Goal: Find specific page/section: Find specific page/section

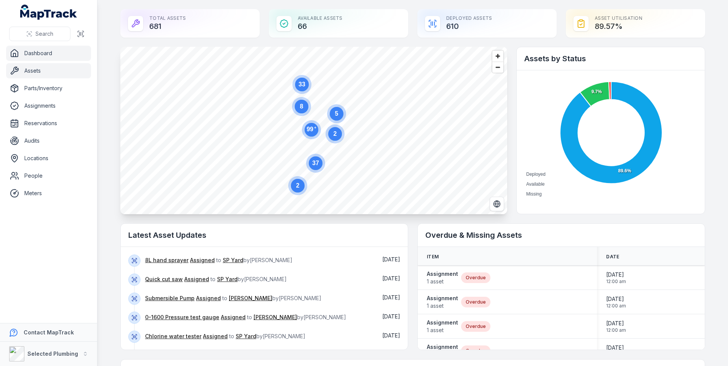
click at [42, 71] on link "Assets" at bounding box center [48, 70] width 85 height 15
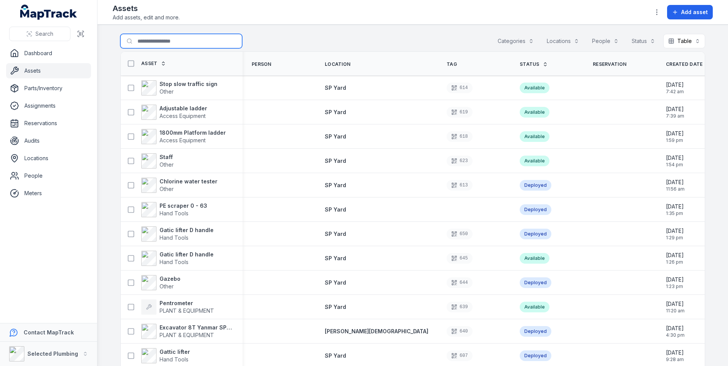
click at [152, 43] on input "Search for assets" at bounding box center [181, 41] width 122 height 14
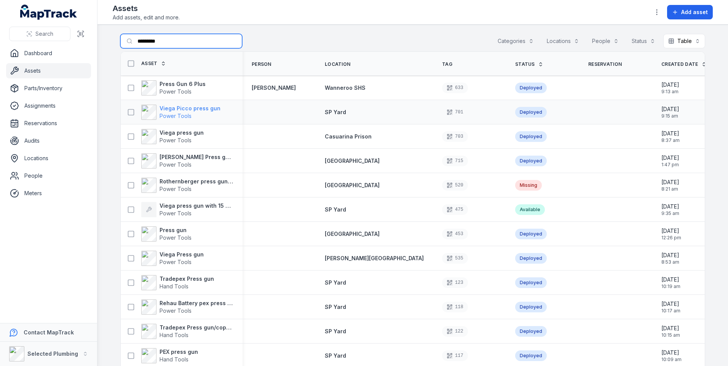
type input "*********"
click at [168, 108] on strong "Viega Picco press gun" at bounding box center [189, 109] width 61 height 8
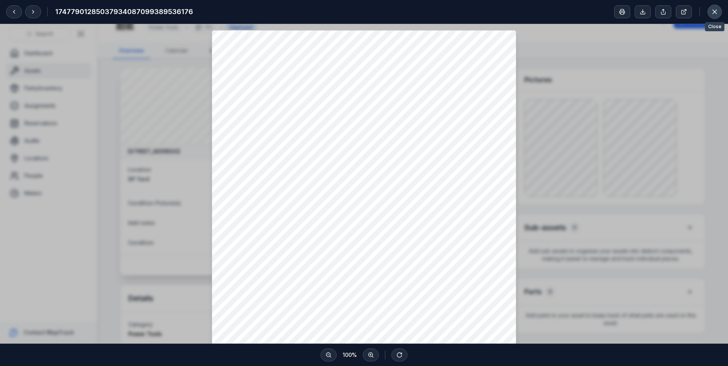
click at [711, 11] on icon at bounding box center [714, 12] width 8 height 8
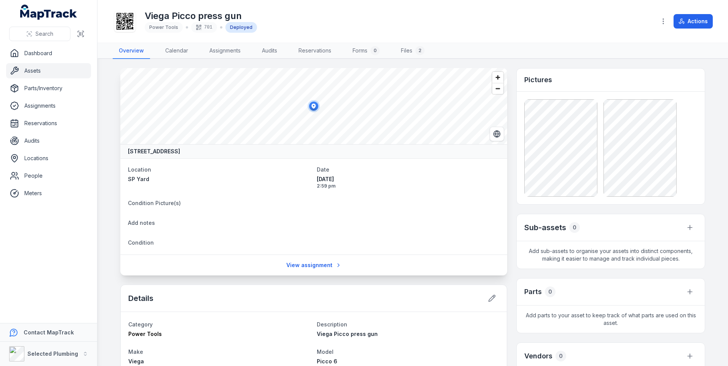
click at [32, 71] on link "Assets" at bounding box center [48, 70] width 85 height 15
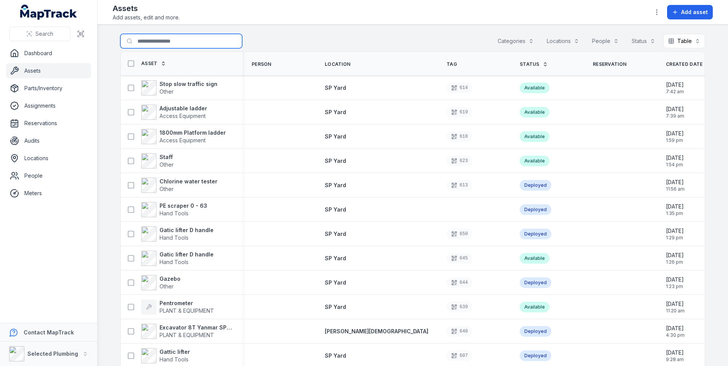
click at [140, 41] on input "Search for assets" at bounding box center [181, 41] width 122 height 14
type input "*********"
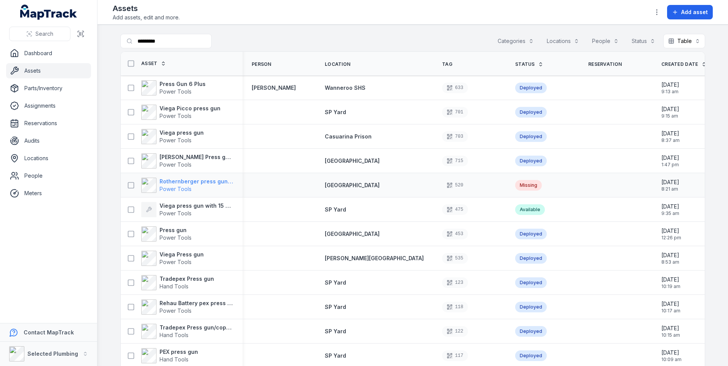
click at [170, 181] on strong "Rothernberger press gun 15,20,25,32 press heads" at bounding box center [196, 182] width 74 height 8
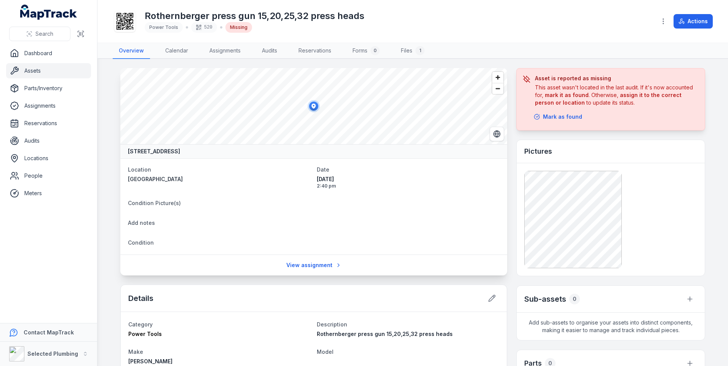
click at [30, 72] on link "Assets" at bounding box center [48, 70] width 85 height 15
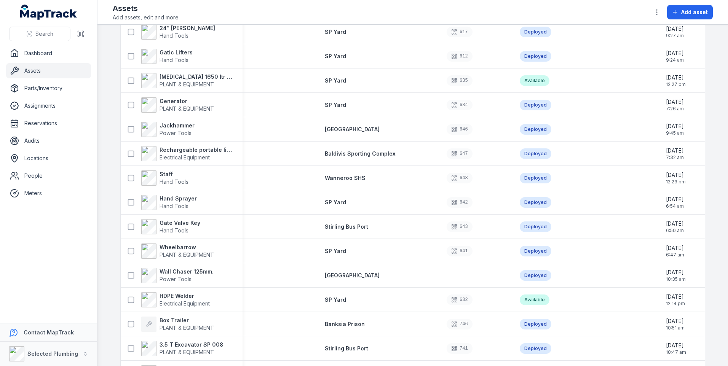
scroll to position [342, 0]
